Goal: Task Accomplishment & Management: Manage account settings

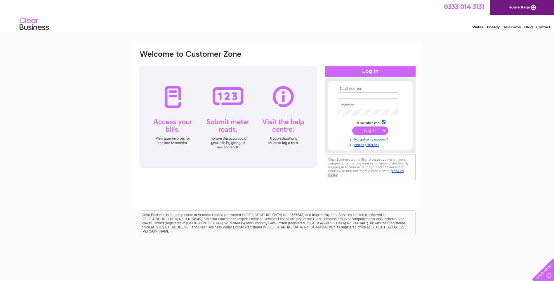
type input "[EMAIL_ADDRESS][DOMAIN_NAME]"
click at [360, 128] on input "submit" at bounding box center [370, 130] width 36 height 8
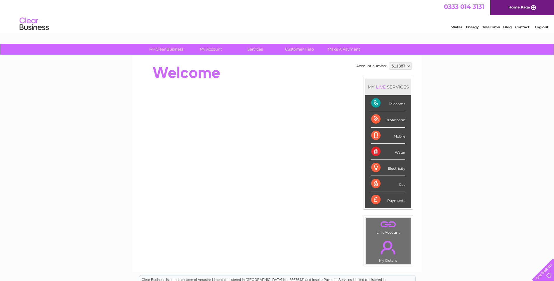
click at [390, 108] on div "Telecoms" at bounding box center [388, 103] width 34 height 16
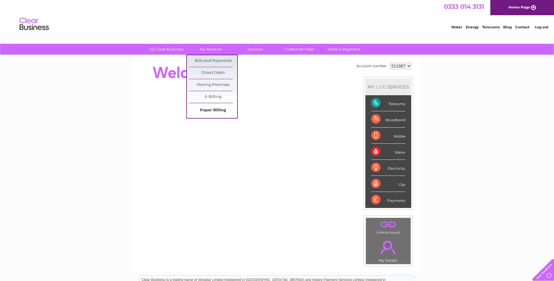
click at [205, 108] on link "Paper Billing" at bounding box center [213, 110] width 48 height 12
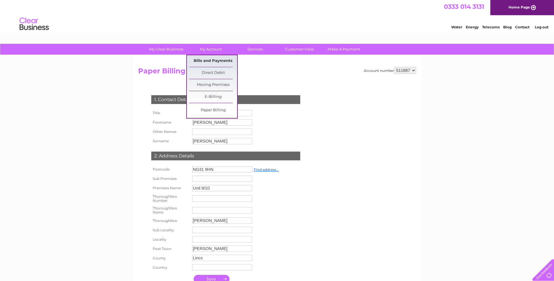
click at [210, 62] on link "Bills and Payments" at bounding box center [213, 61] width 48 height 12
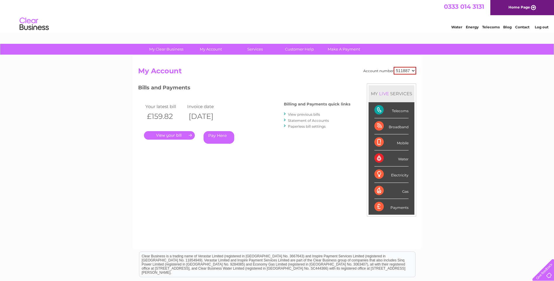
click at [176, 135] on link "." at bounding box center [169, 135] width 51 height 8
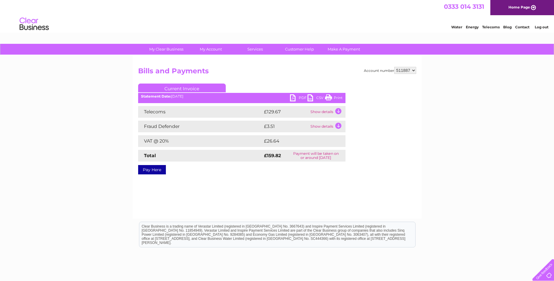
click at [301, 97] on link "PDF" at bounding box center [299, 98] width 18 height 8
